Goal: Use online tool/utility

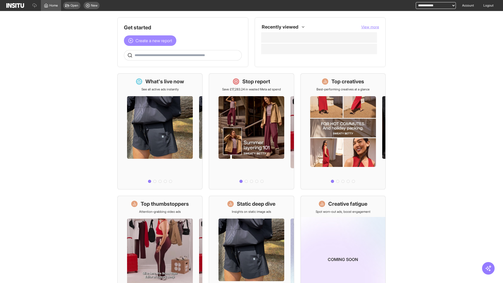
click at [151, 41] on span "Create a new report" at bounding box center [153, 40] width 37 height 6
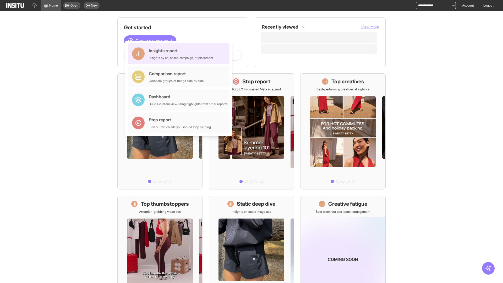
click at [180, 54] on div "Insights report Insights by ad, adset, campaign, or placement" at bounding box center [181, 53] width 64 height 13
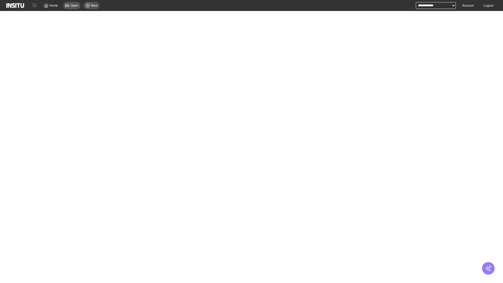
select select "**"
